Goal: Task Accomplishment & Management: Manage account settings

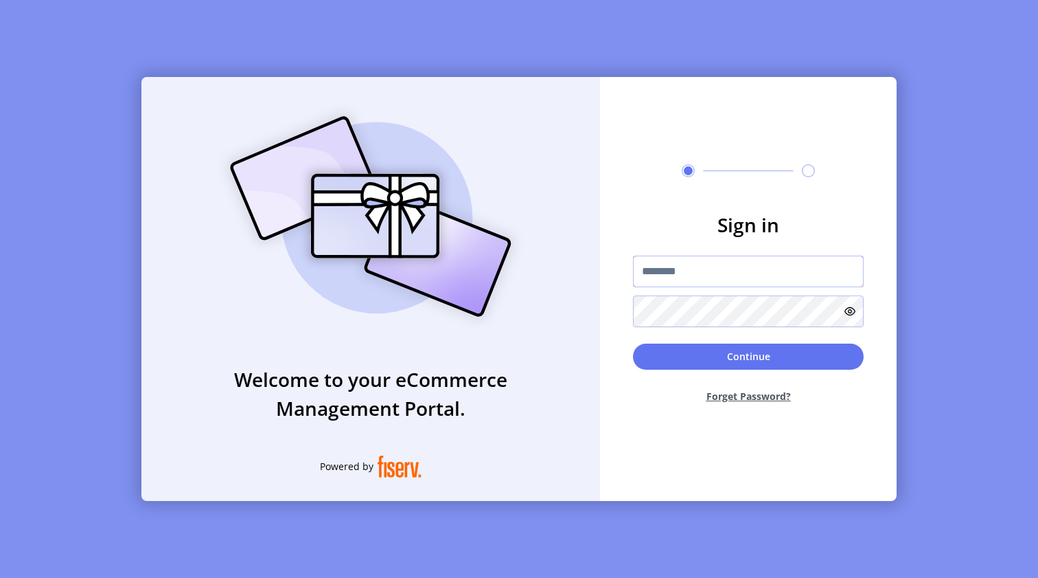
type input "*********"
click at [685, 356] on button "Continue" at bounding box center [748, 356] width 231 height 26
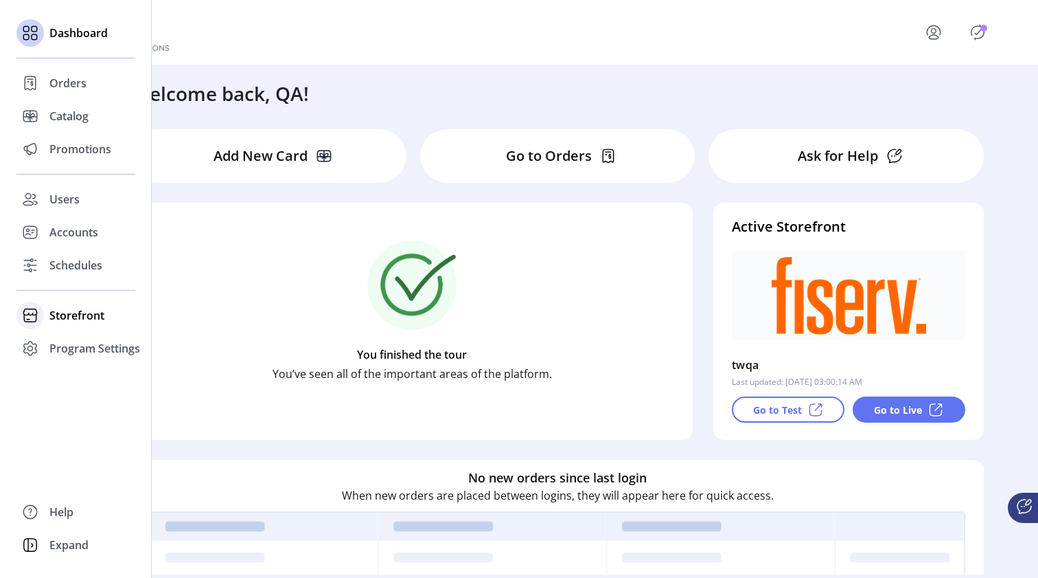
click at [74, 313] on span "Storefront" at bounding box center [76, 315] width 55 height 16
click at [73, 339] on span "Configuration" at bounding box center [85, 342] width 72 height 16
click at [71, 347] on span "Configuration" at bounding box center [85, 342] width 72 height 16
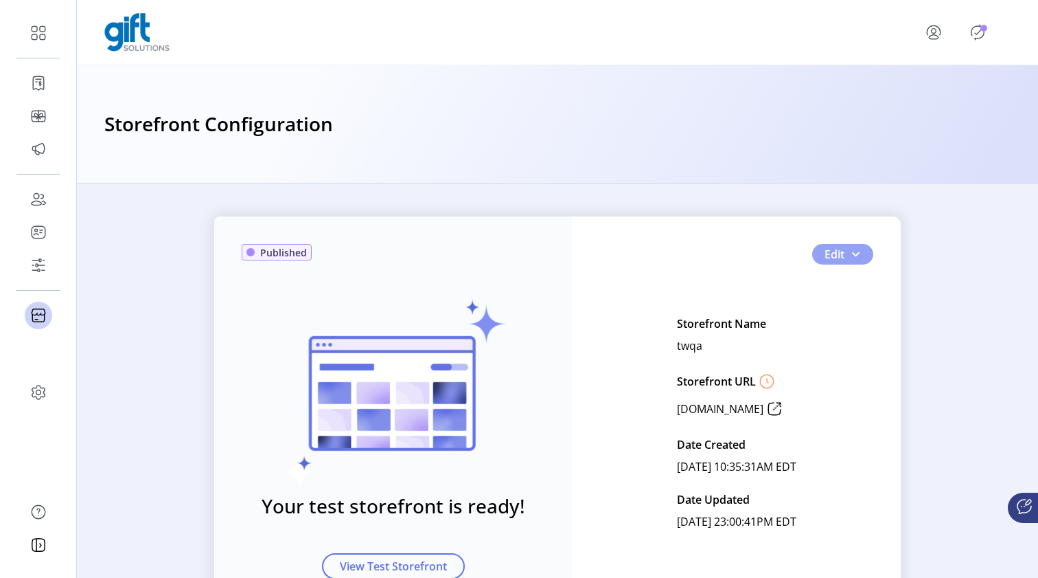
click at [853, 257] on span "button" at bounding box center [855, 254] width 11 height 11
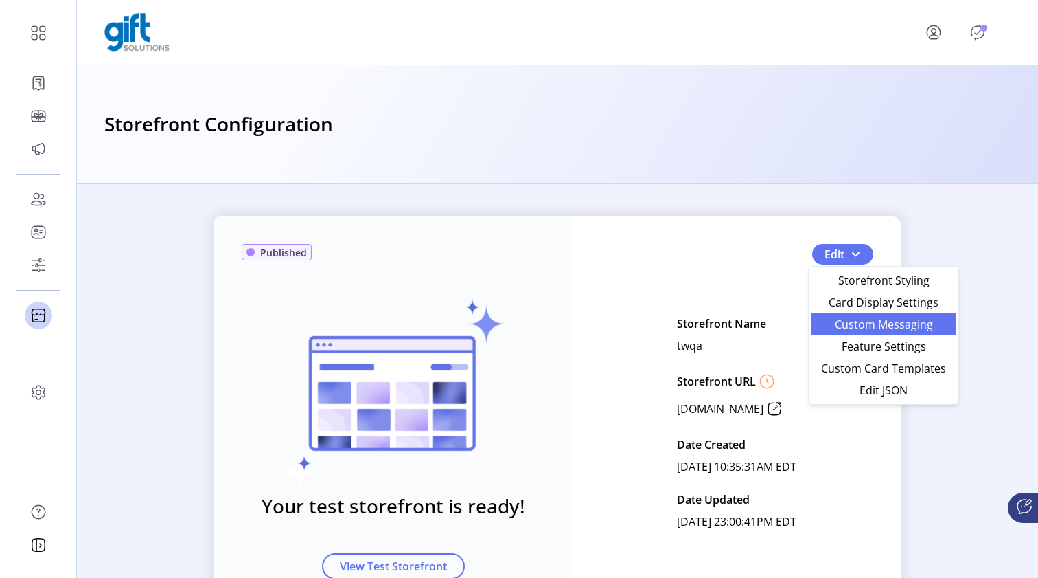
click at [849, 325] on span "Custom Messaging" at bounding box center [884, 324] width 128 height 11
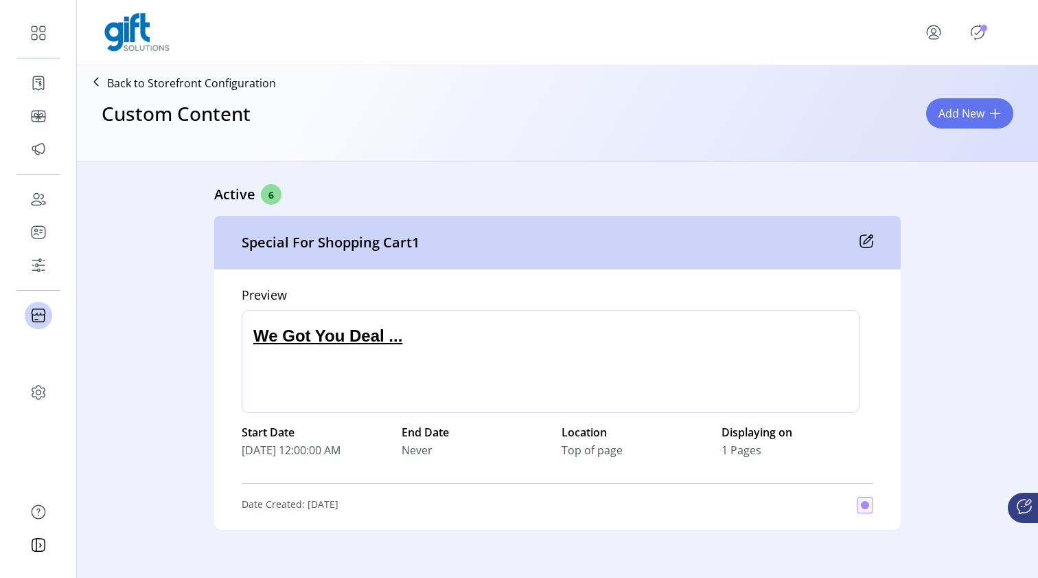
click at [864, 243] on icon at bounding box center [868, 239] width 9 height 9
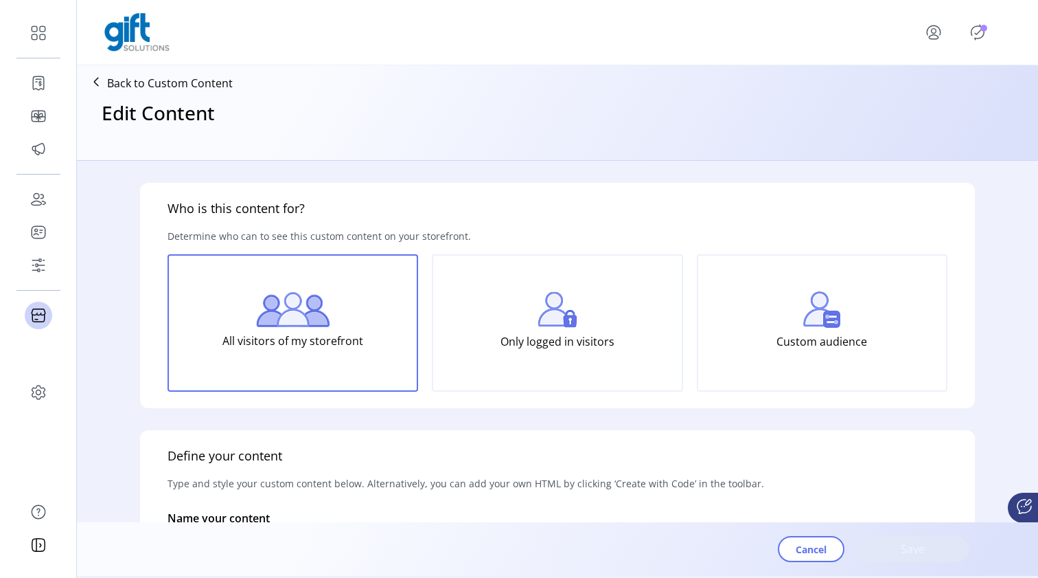
type input "**********"
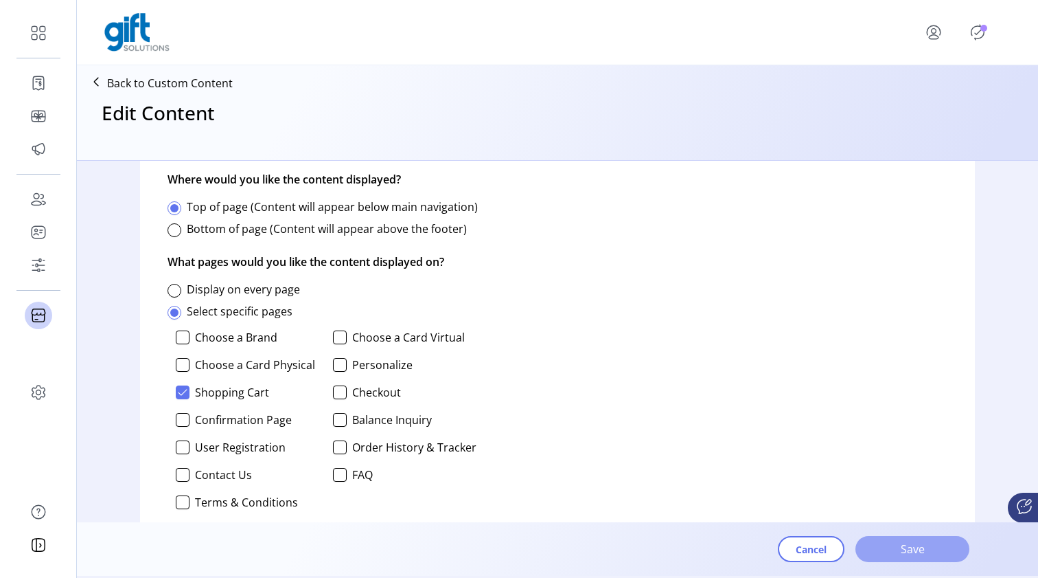
click at [919, 546] on span "Save" at bounding box center [913, 549] width 78 height 16
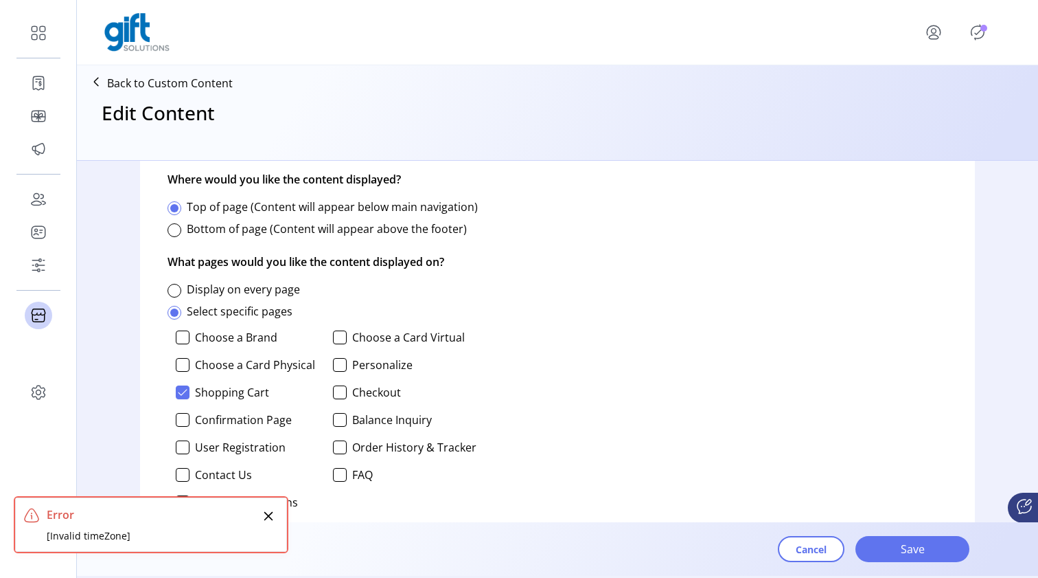
click at [271, 512] on icon "Close" at bounding box center [268, 515] width 11 height 11
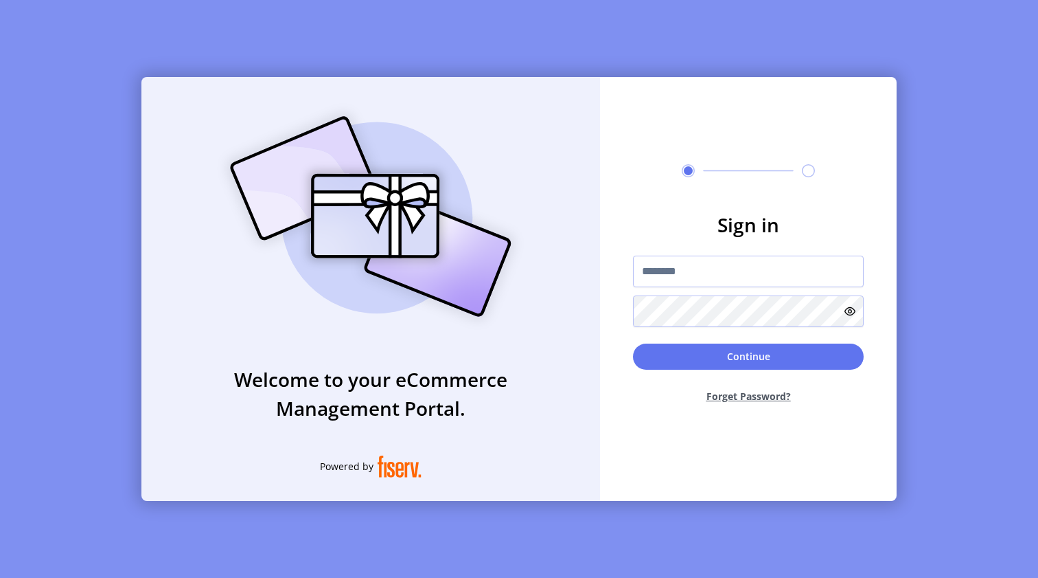
click at [718, 275] on input "text" at bounding box center [748, 271] width 231 height 32
type input "**********"
click at [705, 356] on button "Continue" at bounding box center [748, 356] width 231 height 26
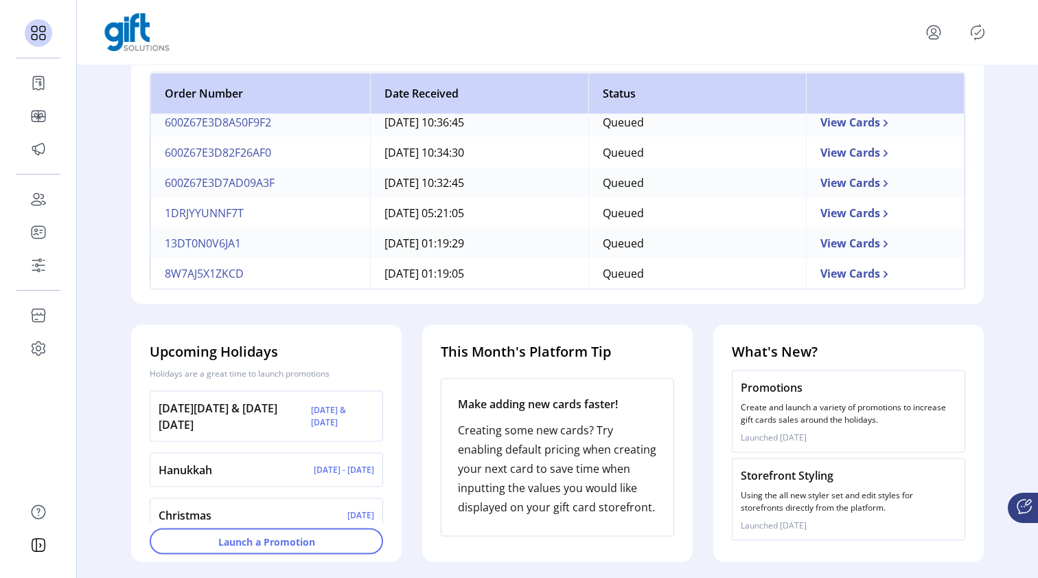
scroll to position [429, 0]
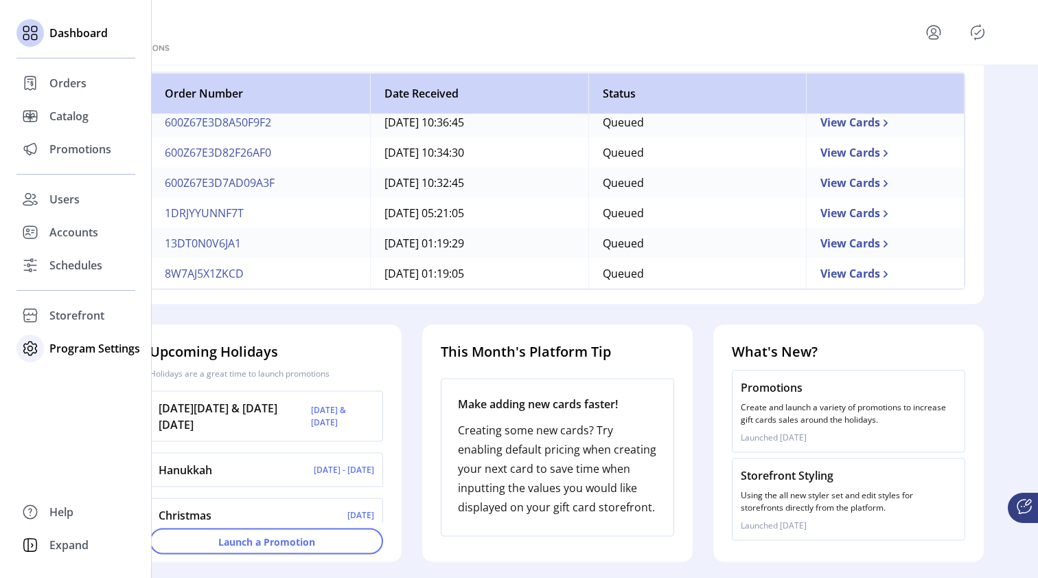
click at [69, 349] on span "Program Settings" at bounding box center [94, 348] width 91 height 16
click at [70, 372] on span "Templates" at bounding box center [76, 375] width 54 height 16
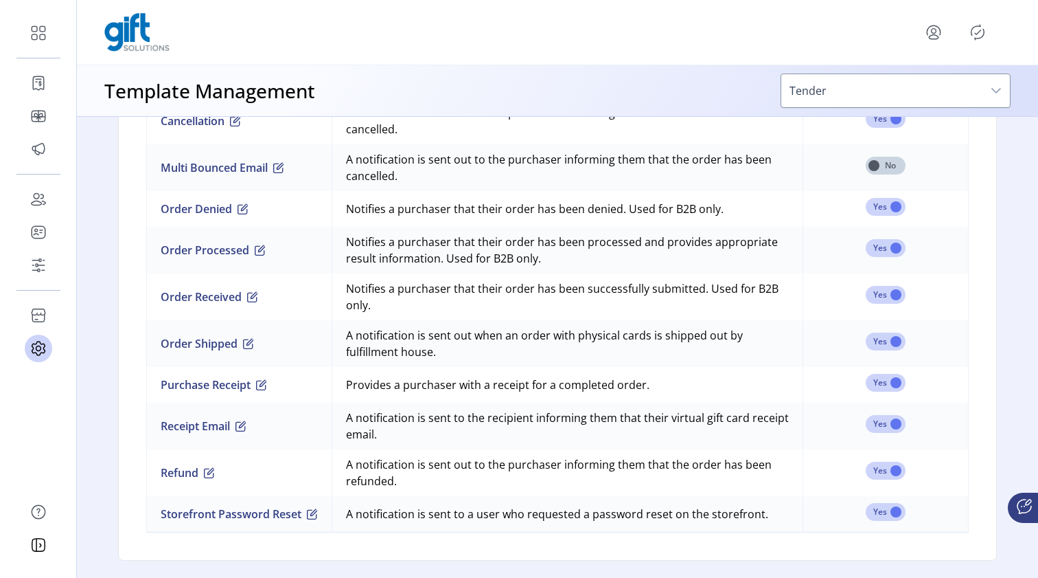
scroll to position [1177, 0]
